Goal: Information Seeking & Learning: Learn about a topic

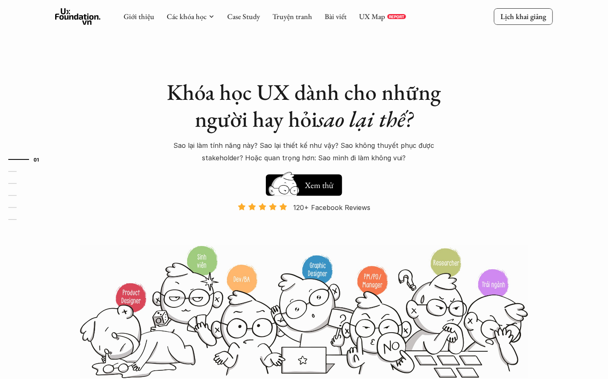
click at [394, 7] on div "Giới thiệu Các khóa học Case Study Truyện tranh Bài viết UX Map REPORT Lịch kha…" at bounding box center [304, 17] width 608 height 34
click at [378, 16] on link "UX Map" at bounding box center [372, 17] width 26 height 10
click at [248, 17] on link "Case Study" at bounding box center [243, 17] width 33 height 10
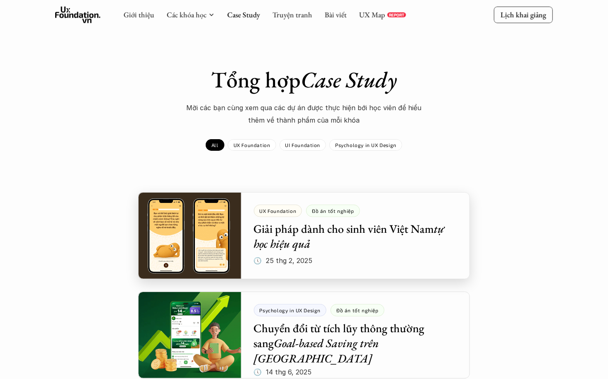
scroll to position [41, 0]
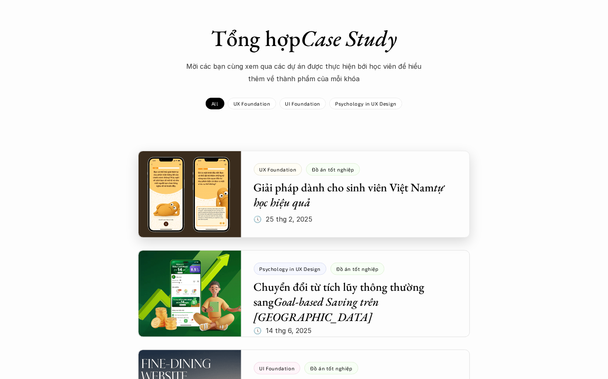
click at [296, 197] on div at bounding box center [304, 194] width 332 height 87
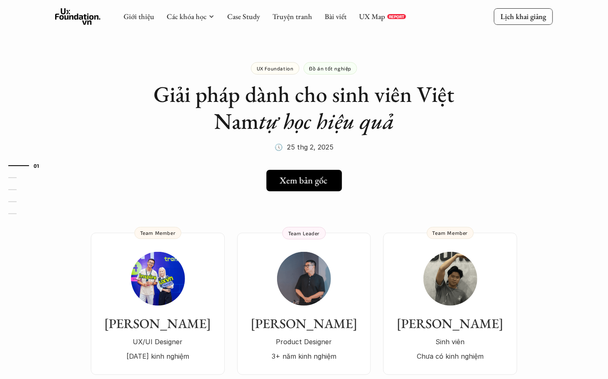
click at [298, 177] on h5 "Xem bản gốc" at bounding box center [303, 180] width 48 height 11
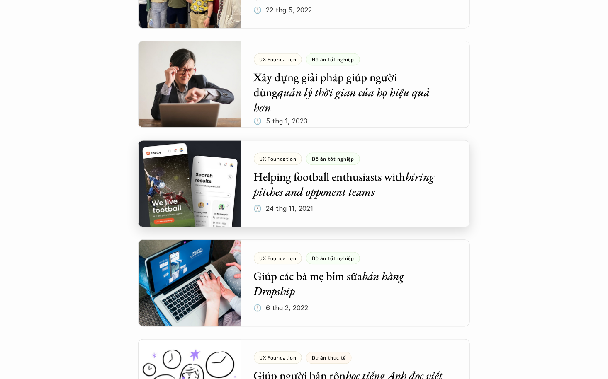
scroll to position [2280, 0]
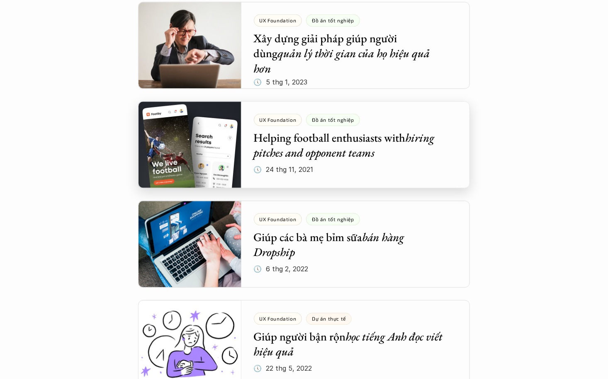
click at [336, 148] on div at bounding box center [304, 144] width 332 height 87
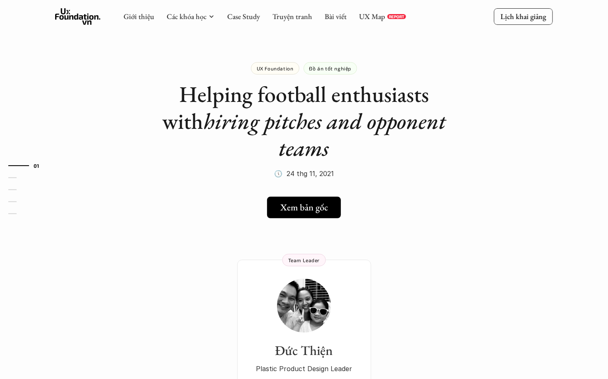
drag, startPoint x: 350, startPoint y: 216, endPoint x: 352, endPoint y: 211, distance: 5.4
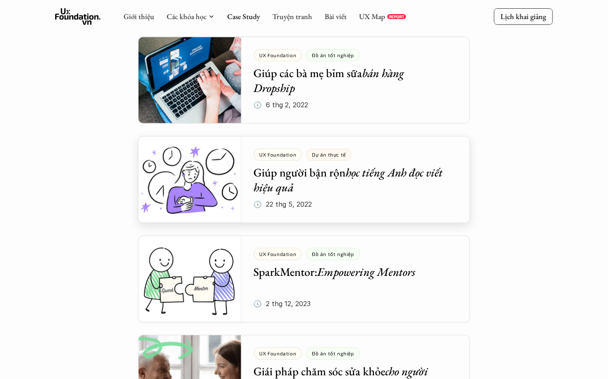
scroll to position [2343, 0]
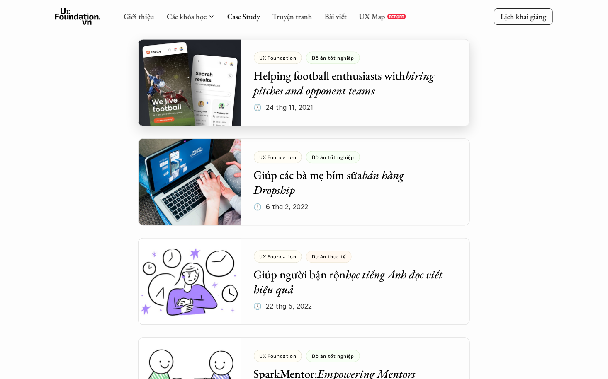
click at [297, 84] on div at bounding box center [304, 82] width 332 height 87
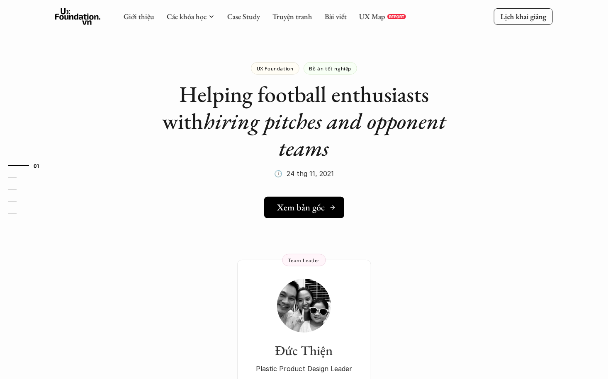
click at [319, 202] on h5 "Xem bản gốc" at bounding box center [301, 207] width 48 height 11
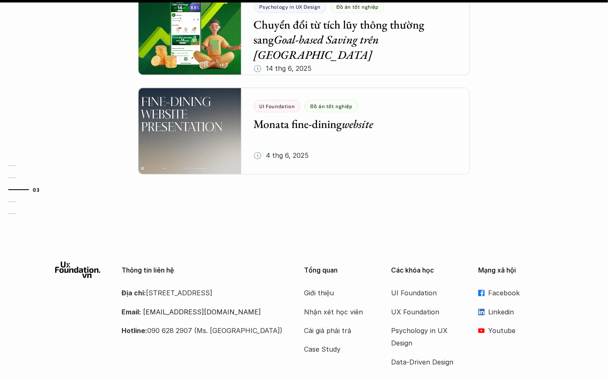
scroll to position [933, 0]
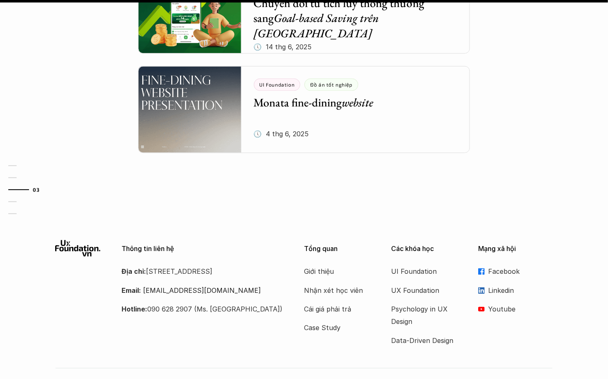
click at [496, 284] on p "Linkedin" at bounding box center [520, 290] width 65 height 12
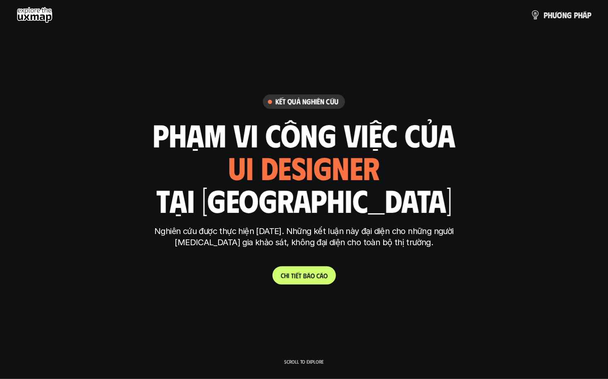
click at [297, 269] on link "C h i t i ế t b á o c á o" at bounding box center [303, 276] width 63 height 18
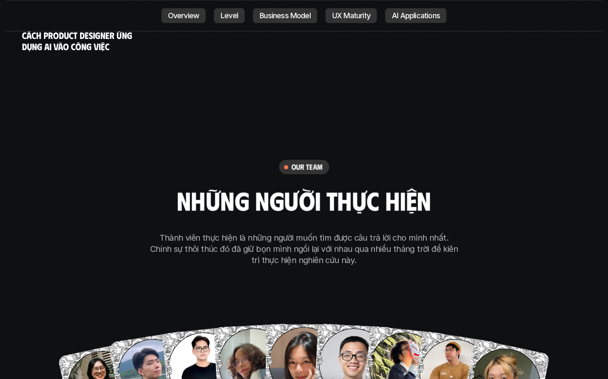
scroll to position [4923, 0]
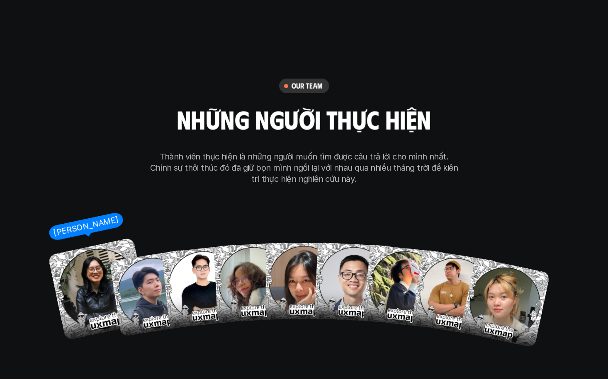
click at [104, 269] on img at bounding box center [99, 289] width 103 height 103
